Goal: Find specific page/section: Find specific page/section

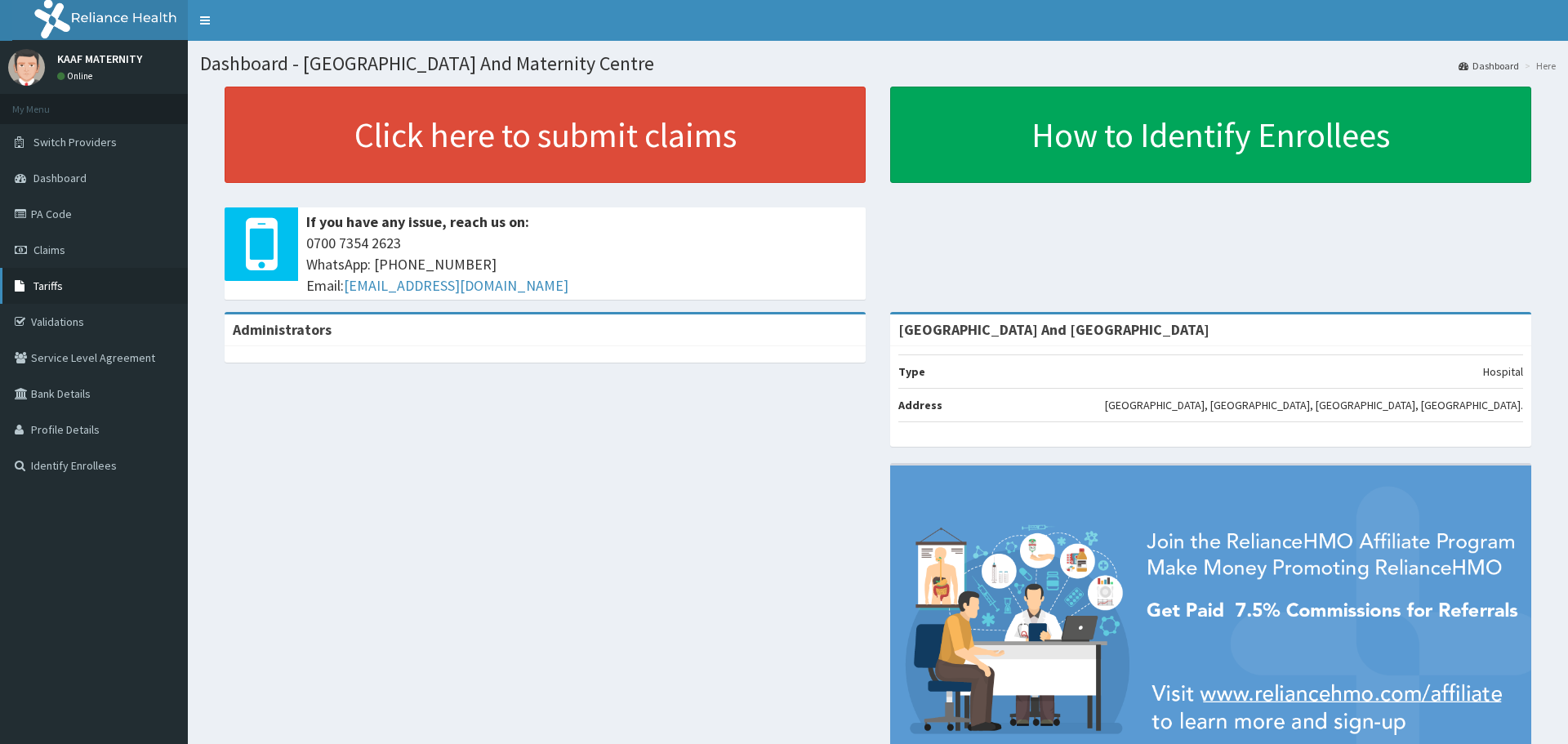
click at [62, 289] on link "Tariffs" at bounding box center [93, 285] width 187 height 36
click at [59, 284] on span "Tariffs" at bounding box center [47, 286] width 29 height 15
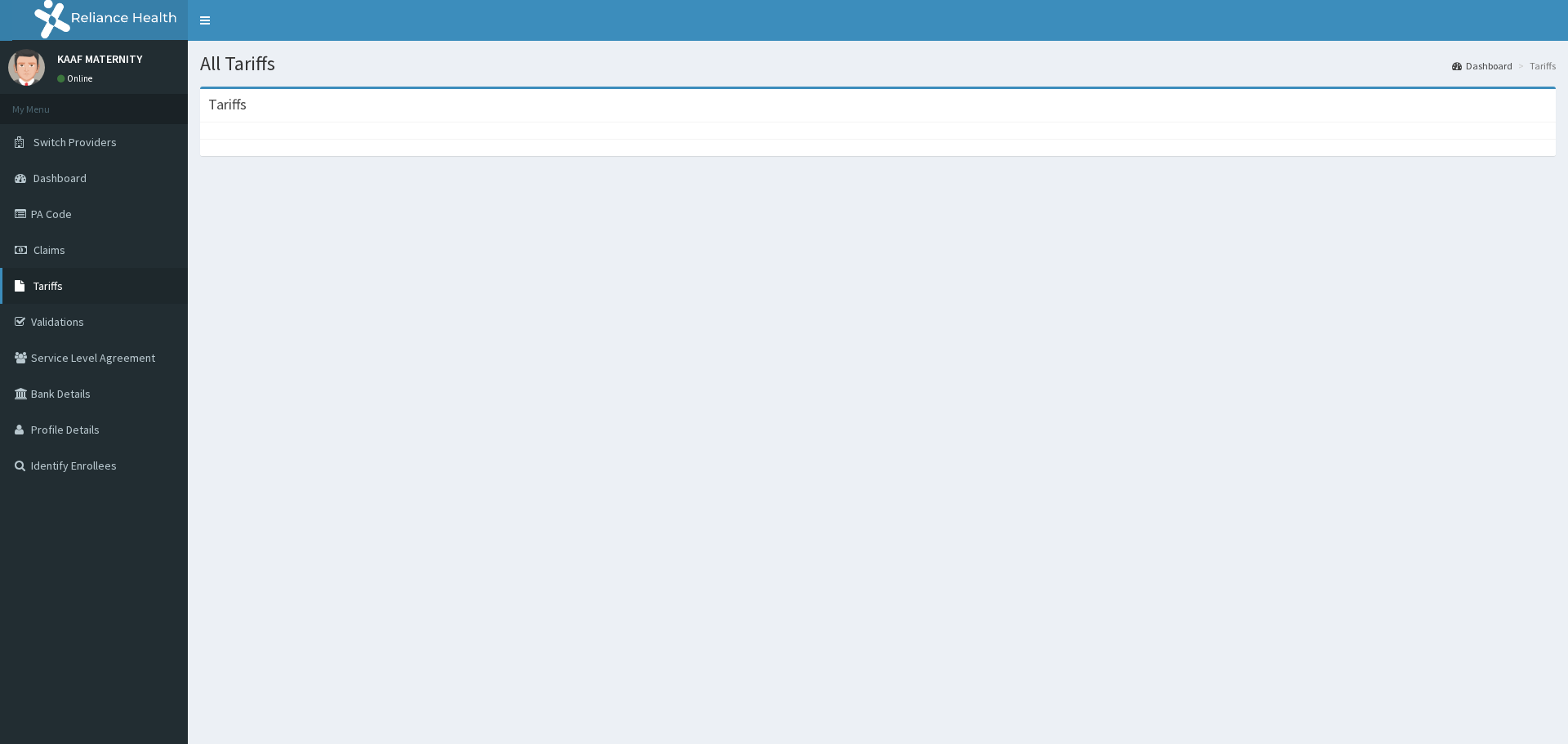
click at [63, 292] on link "Tariffs" at bounding box center [93, 285] width 187 height 36
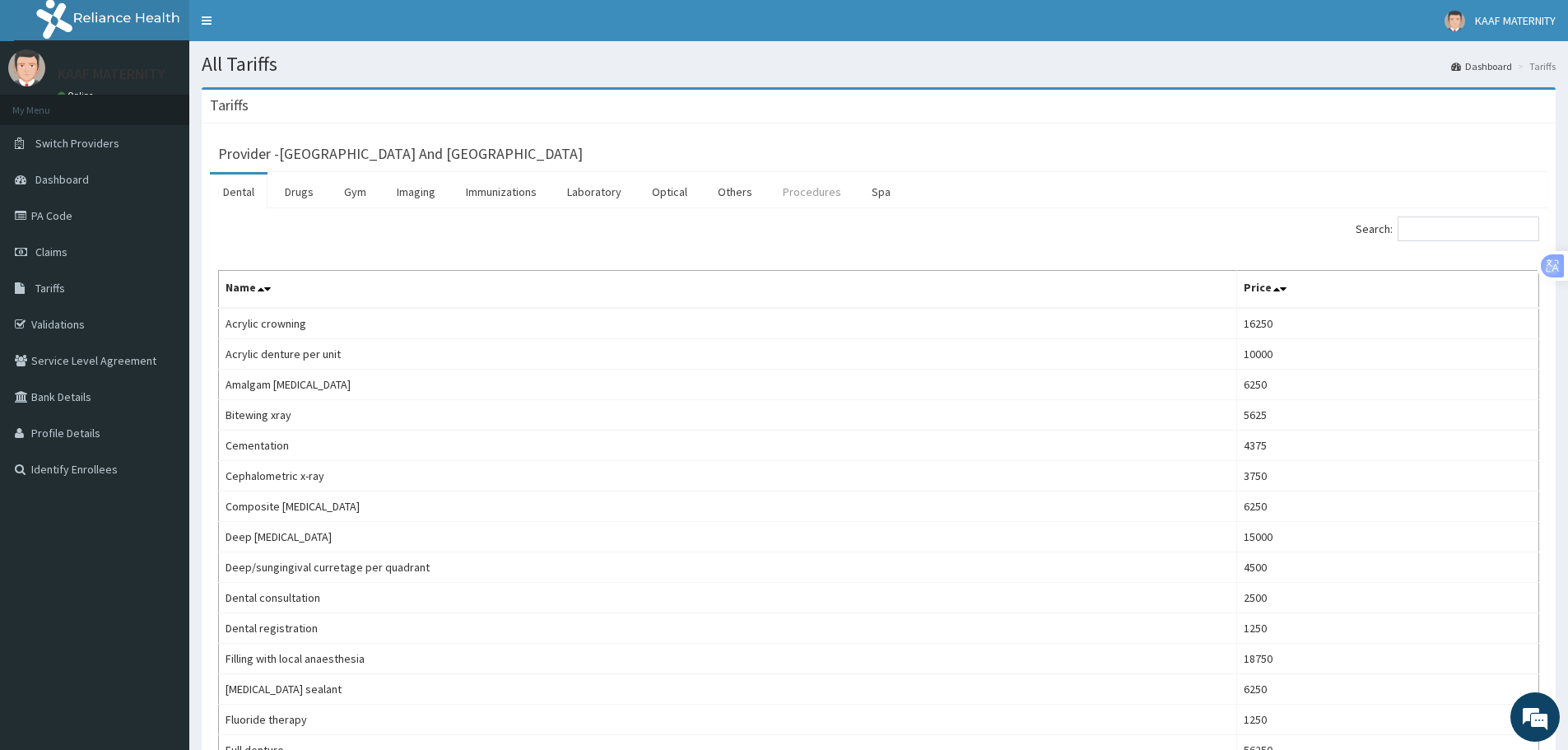
click at [800, 197] on link "Procedures" at bounding box center [811, 191] width 85 height 34
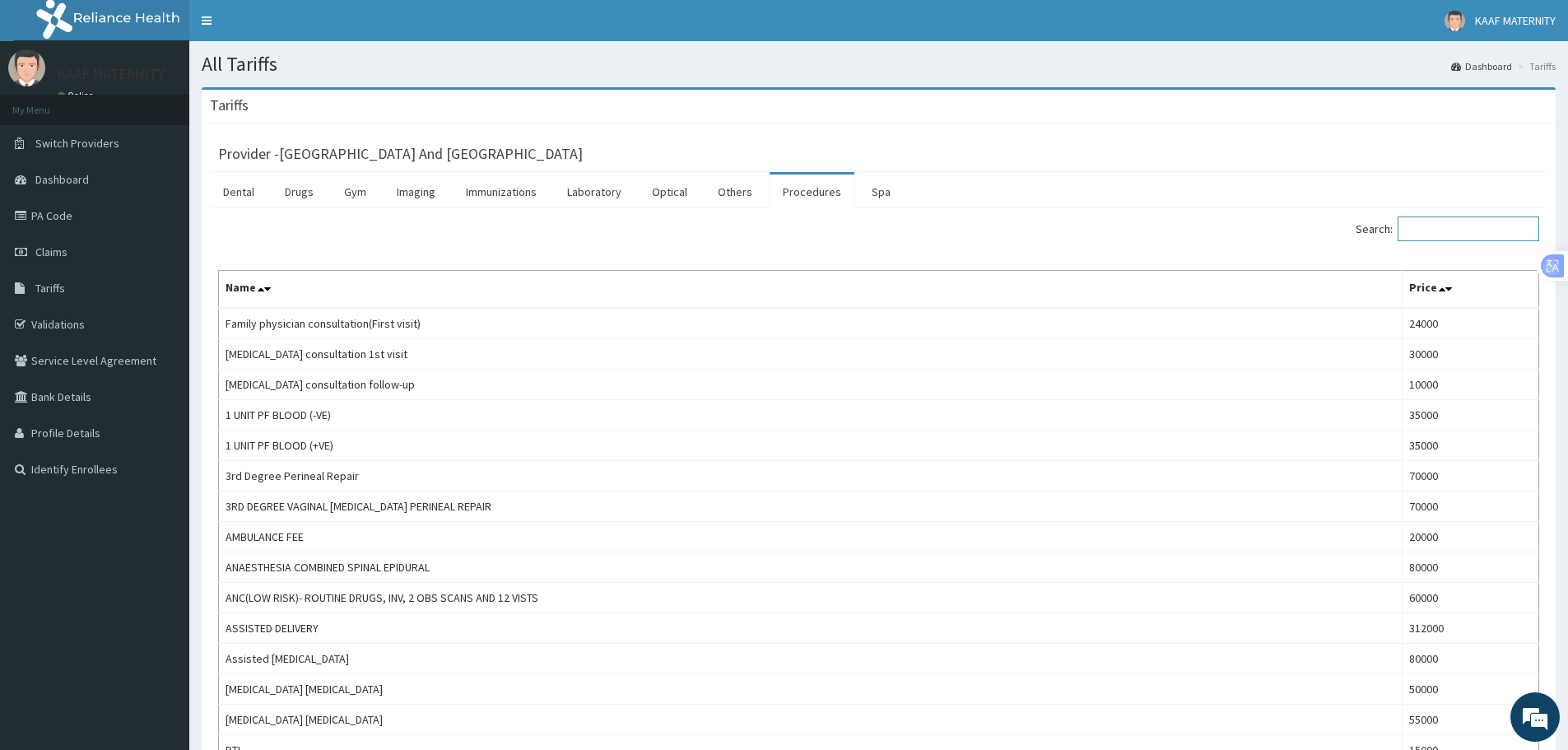
click at [1462, 228] on input "Search:" at bounding box center [1468, 228] width 142 height 24
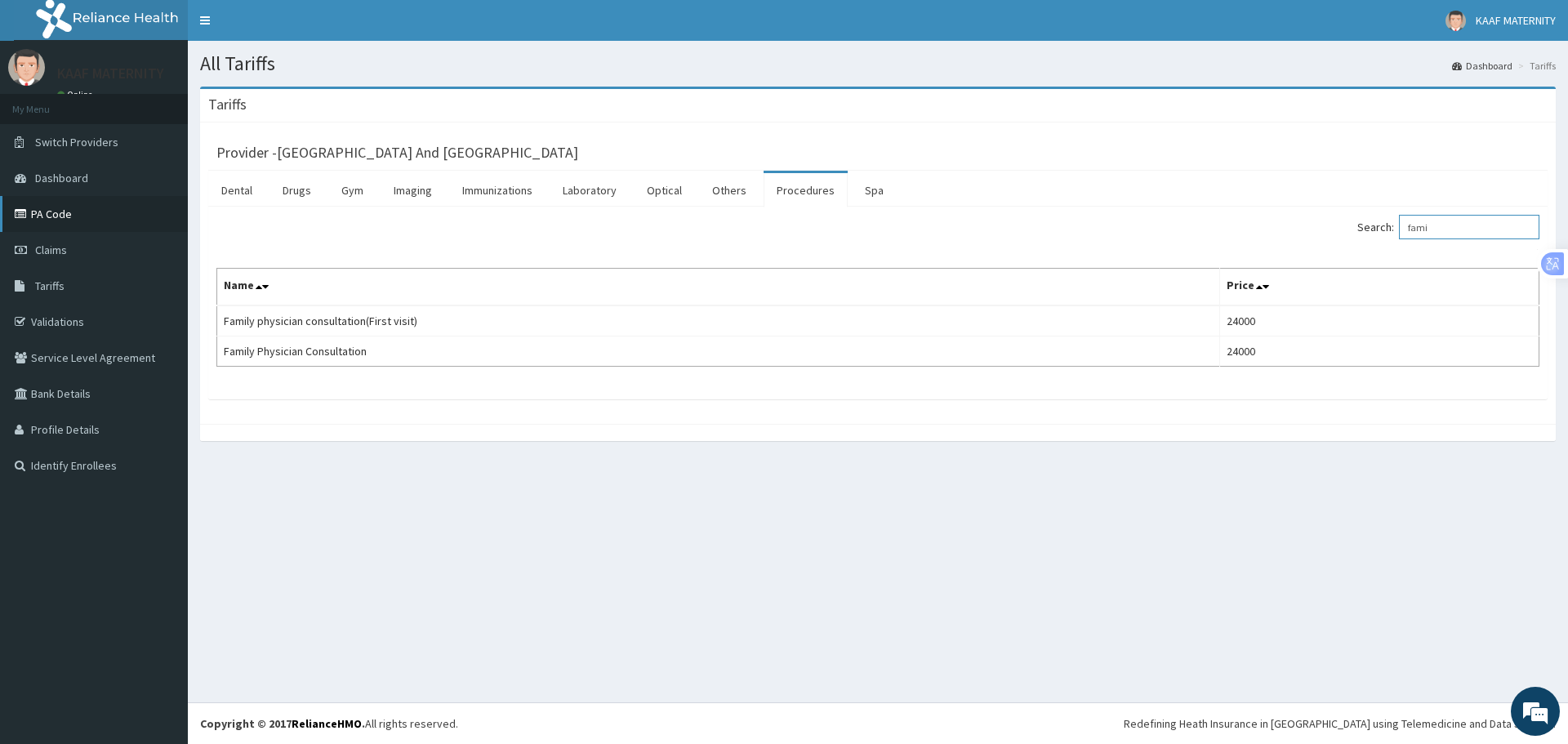
type input "fami"
click at [66, 222] on link "PA Code" at bounding box center [93, 213] width 187 height 36
